Goal: Task Accomplishment & Management: Complete application form

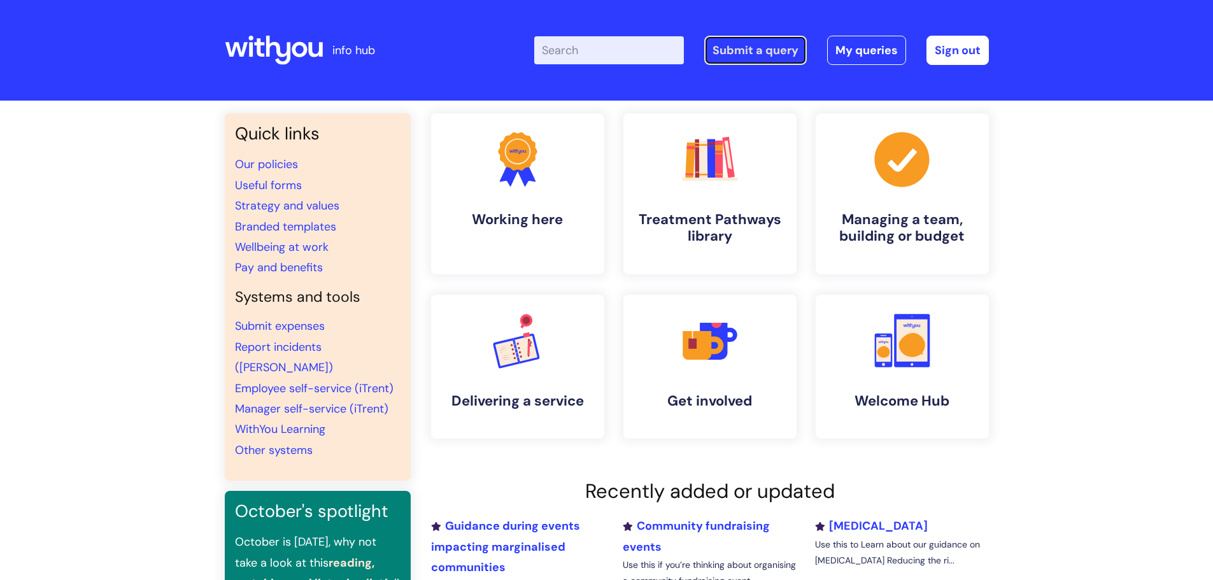
click at [744, 53] on link "Submit a query" at bounding box center [755, 50] width 102 height 29
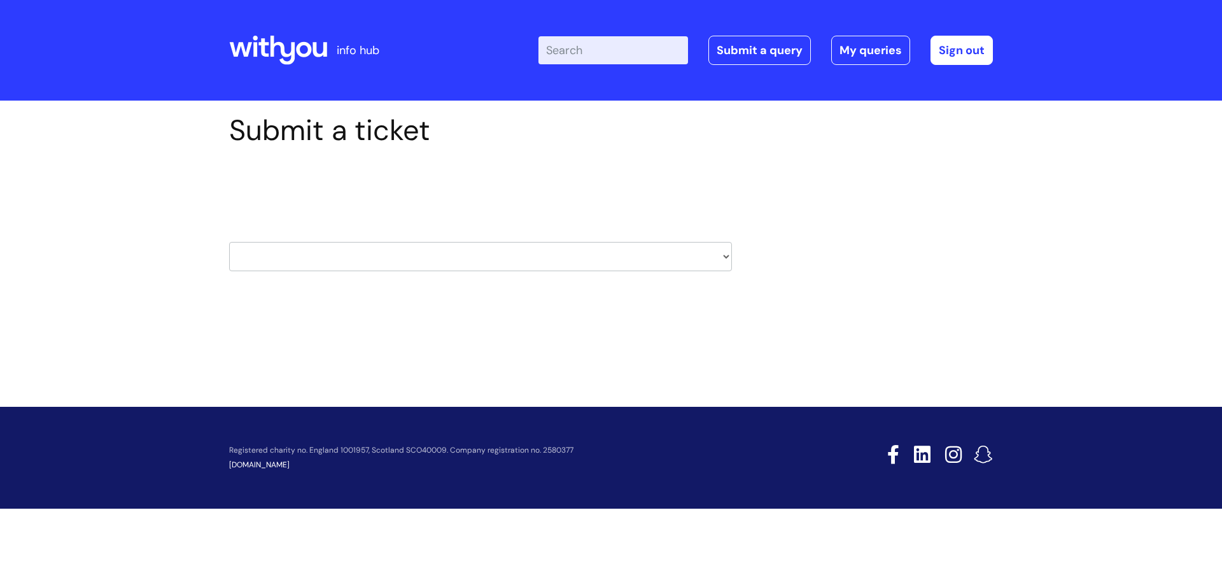
click at [367, 261] on select "HR / People IT and Support Clinical Drug Alerts Finance Accounts Data Support T…" at bounding box center [480, 256] width 503 height 29
select select "hr_/_people"
click at [229, 242] on select "HR / People IT and Support Clinical Drug Alerts Finance Accounts Data Support T…" at bounding box center [480, 256] width 503 height 29
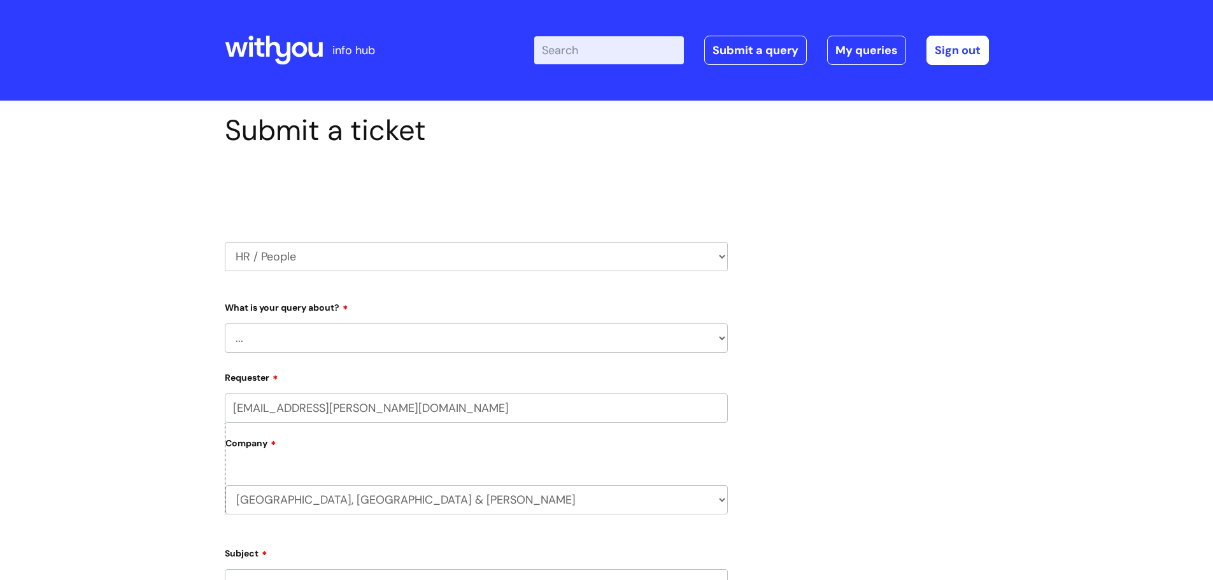
click at [360, 337] on select "... Absence Query Holiday Query Employee change request General HR Query iTrent…" at bounding box center [476, 337] width 503 height 29
select select "iTrent"
click at [225, 323] on select "... Absence Query Holiday Query Employee change request General HR Query iTrent…" at bounding box center [476, 337] width 503 height 29
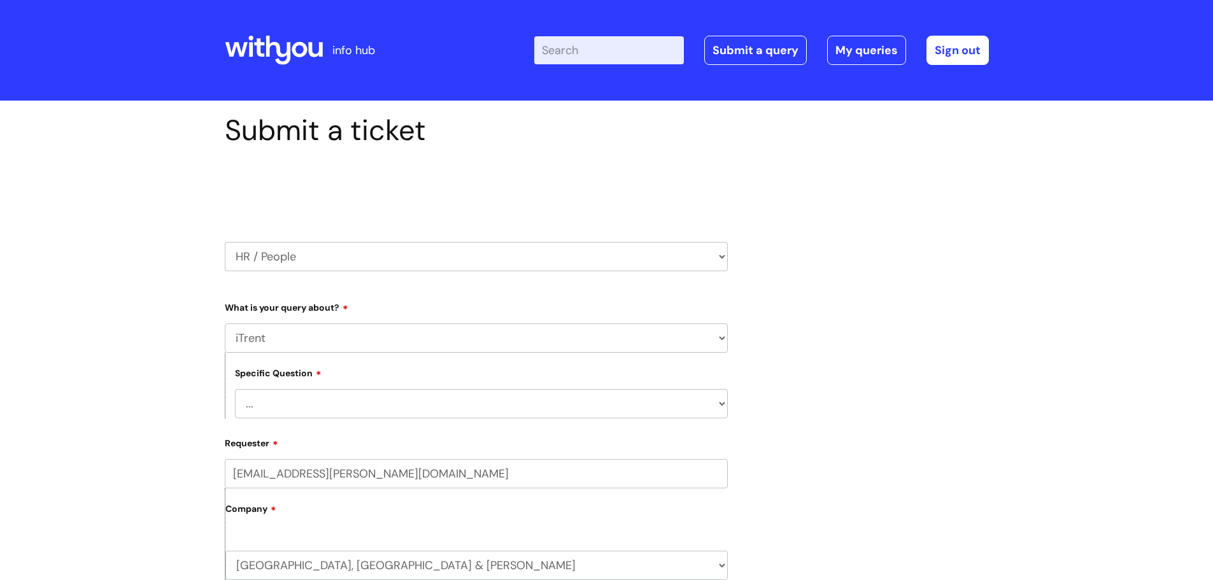
click at [301, 404] on select "... I can’t log in to iTrent I need to change someone’s line manager Issue with…" at bounding box center [481, 403] width 493 height 29
select select "I need to change someone’s line manager"
click at [235, 389] on select "... I can’t log in to iTrent I need to change someone’s line manager Issue with…" at bounding box center [481, 403] width 493 height 29
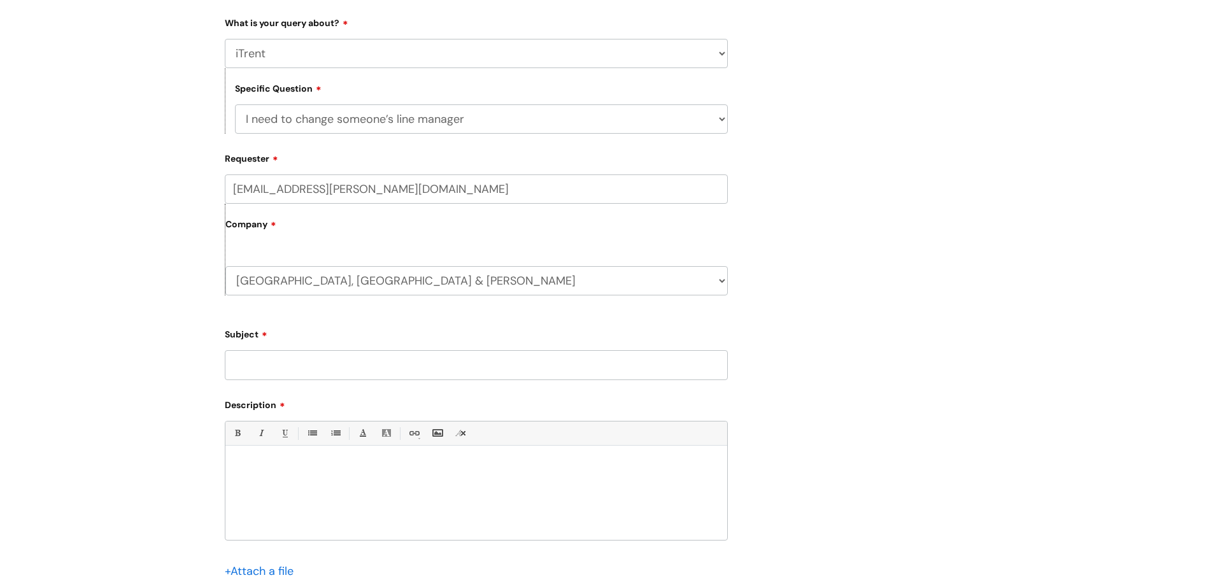
scroll to position [318, 0]
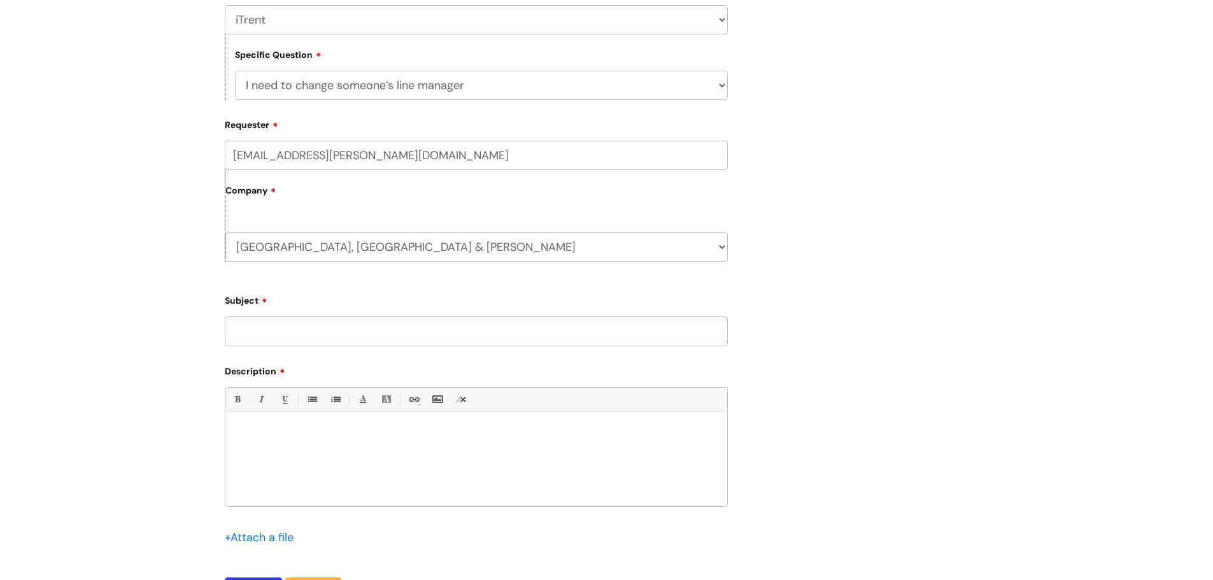
click at [278, 339] on input "Subject" at bounding box center [476, 330] width 503 height 29
type input "Sam Brodie"
click at [292, 448] on div at bounding box center [476, 462] width 502 height 88
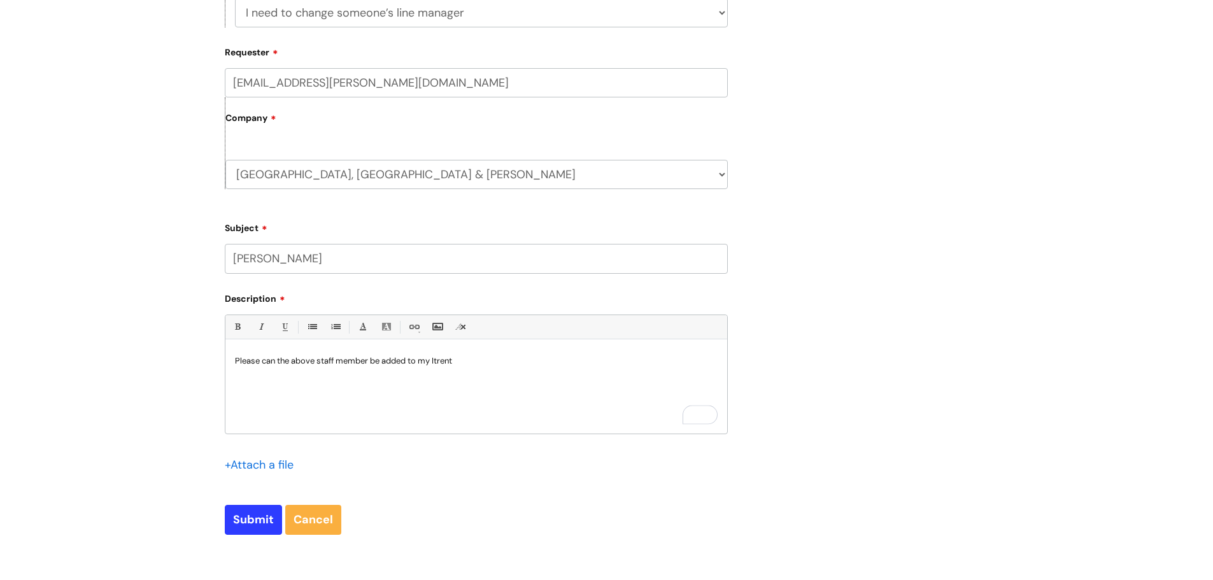
scroll to position [560, 0]
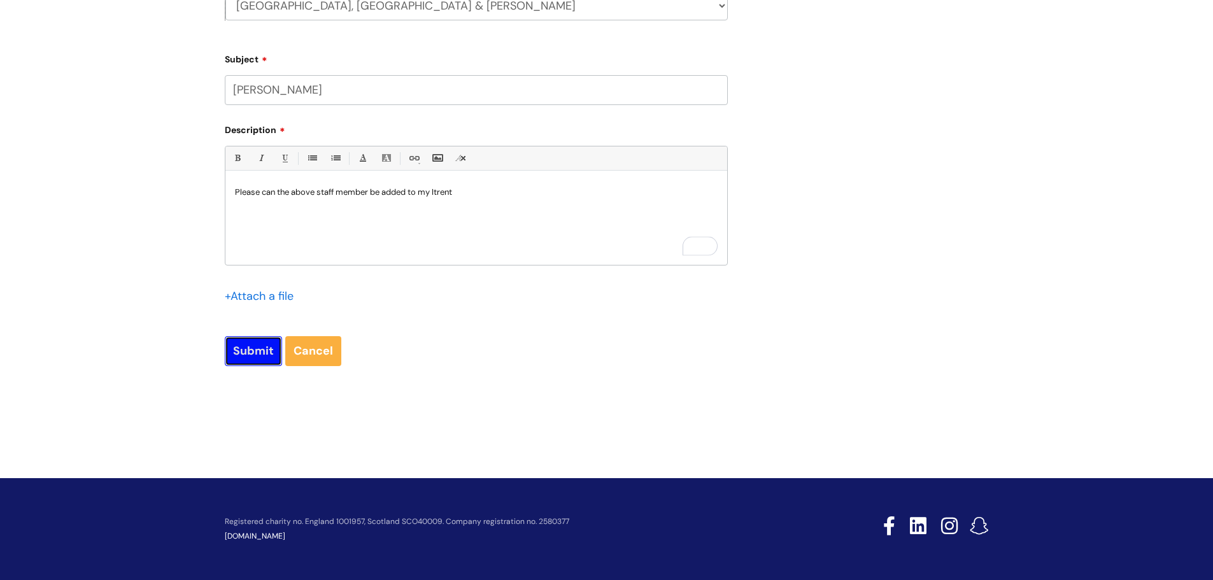
click at [242, 355] on input "Submit" at bounding box center [253, 350] width 57 height 29
type input "Please Wait..."
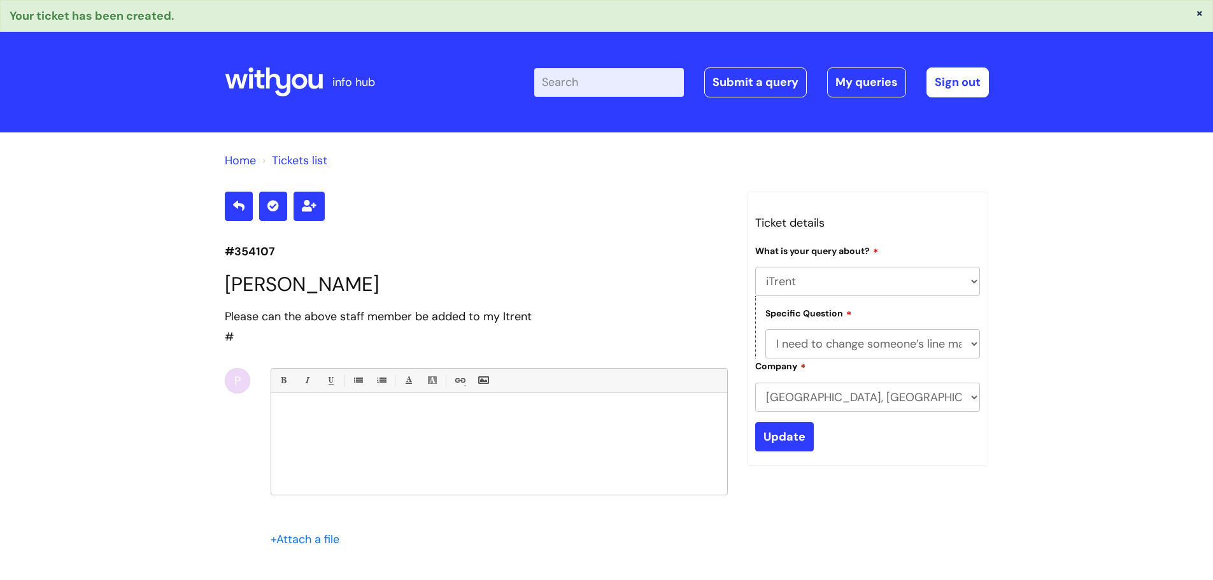
select select "iTrent"
select select "I need to change someone’s line manager"
